Goal: Navigation & Orientation: Understand site structure

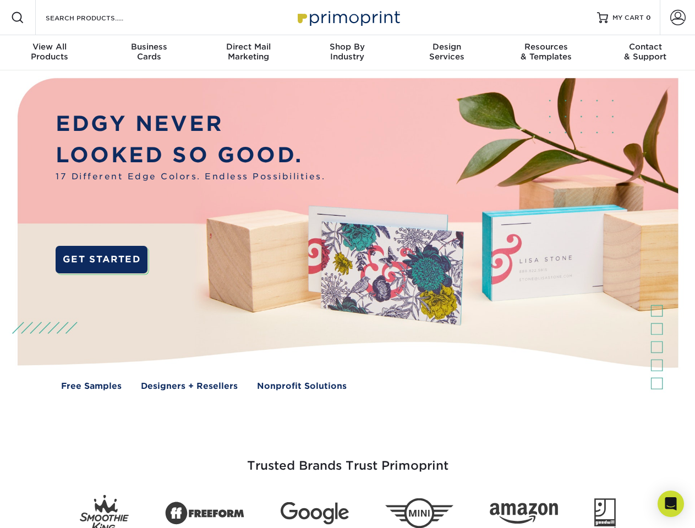
click at [347, 264] on img at bounding box center [347, 242] width 688 height 344
click at [18, 18] on span at bounding box center [17, 17] width 13 height 13
click at [677, 18] on span at bounding box center [677, 17] width 15 height 15
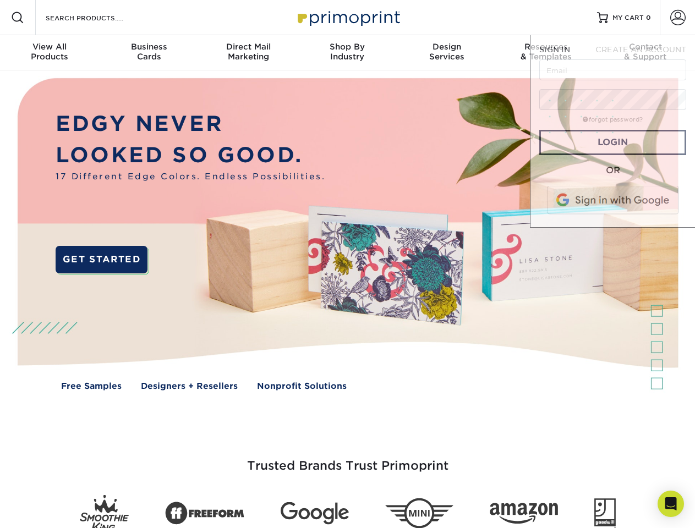
click at [50, 53] on div "View All Products" at bounding box center [49, 52] width 99 height 20
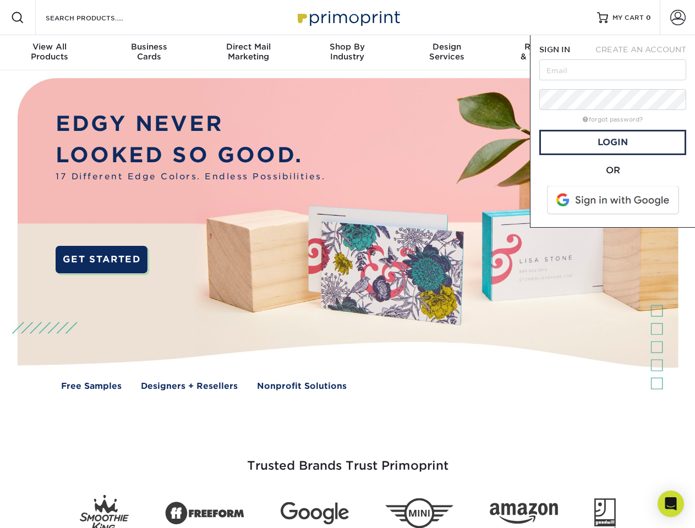
click at [149, 53] on div "Business Cards" at bounding box center [148, 52] width 99 height 20
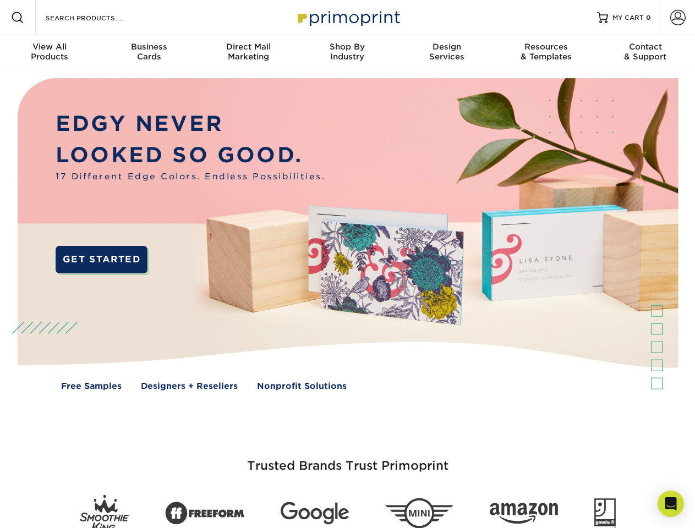
click at [248, 53] on div "Direct Mail Marketing" at bounding box center [248, 52] width 99 height 20
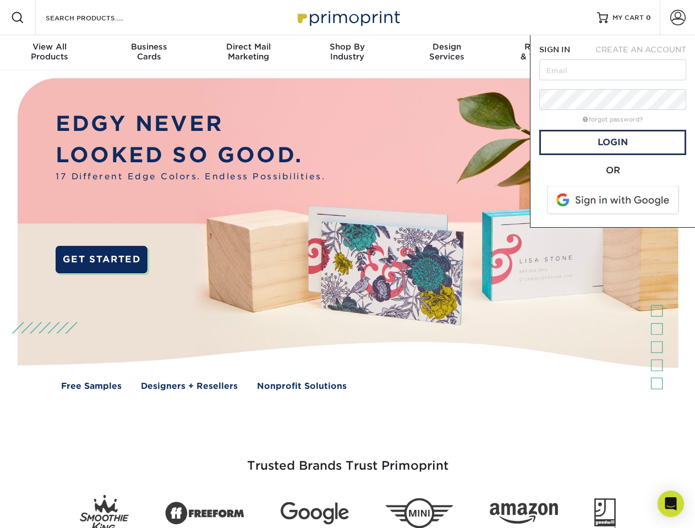
click at [347, 53] on div "Shop By Industry" at bounding box center [347, 52] width 99 height 20
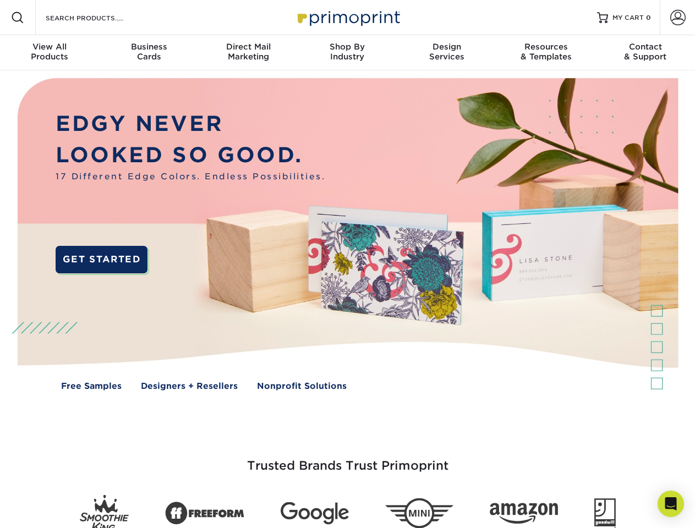
click at [447, 53] on div "Design Services" at bounding box center [446, 52] width 99 height 20
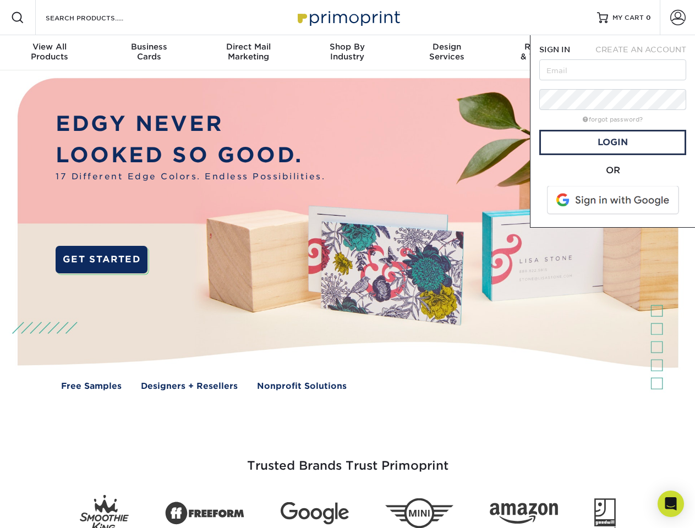
click at [546, 53] on span "SIGN IN" at bounding box center [554, 49] width 31 height 9
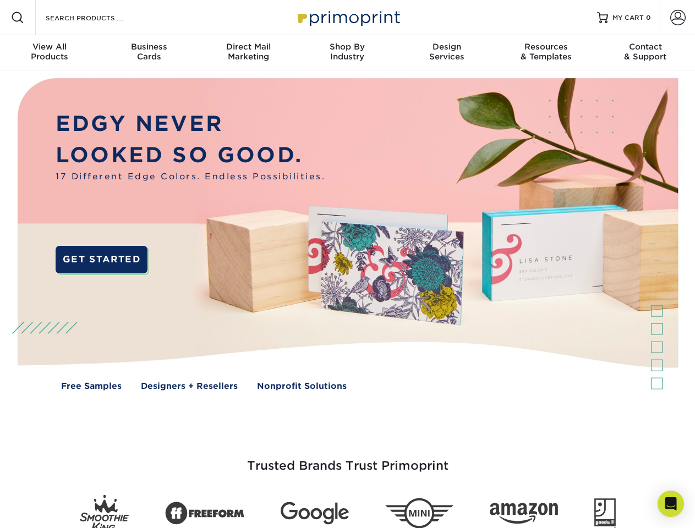
click at [645, 53] on div "Contact & Support" at bounding box center [645, 52] width 99 height 20
